Goal: Information Seeking & Learning: Learn about a topic

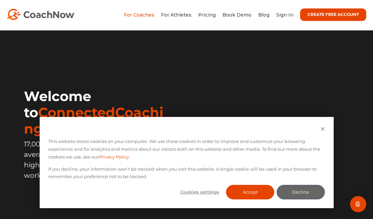
click at [142, 16] on link "For Coaches" at bounding box center [139, 15] width 30 height 6
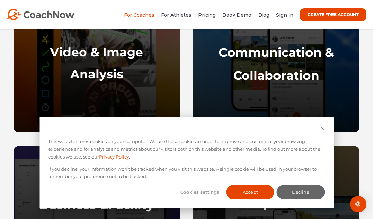
scroll to position [393, 0]
